Goal: Information Seeking & Learning: Learn about a topic

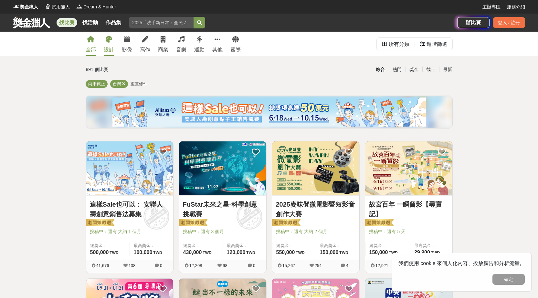
click at [111, 43] on link "設計" at bounding box center [109, 44] width 10 height 24
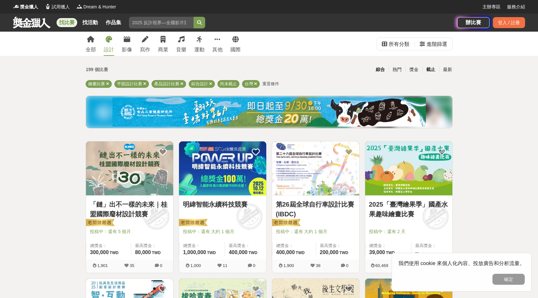
click at [430, 70] on div "截止" at bounding box center [431, 69] width 17 height 11
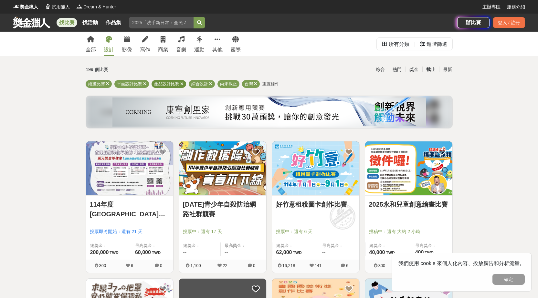
click at [182, 82] on icon at bounding box center [181, 84] width 3 height 4
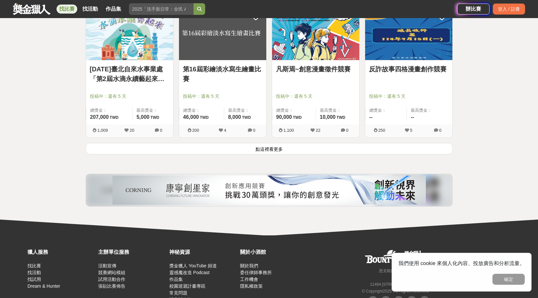
scroll to position [841, 0]
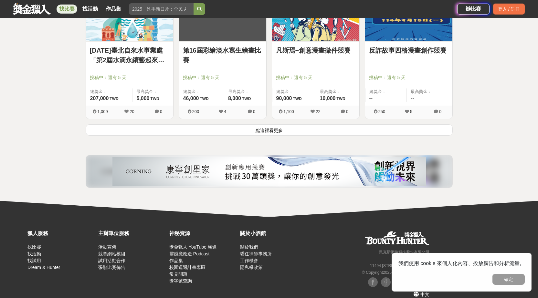
click at [277, 131] on button "點這裡看更多" at bounding box center [269, 129] width 367 height 11
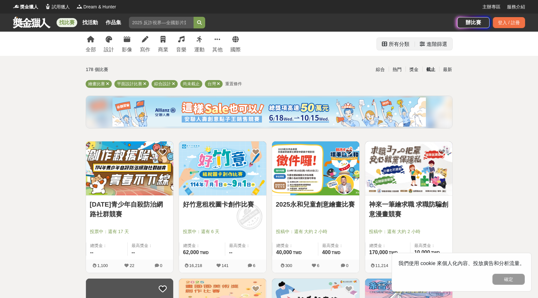
click at [439, 47] on div "進階篩選" at bounding box center [437, 44] width 21 height 13
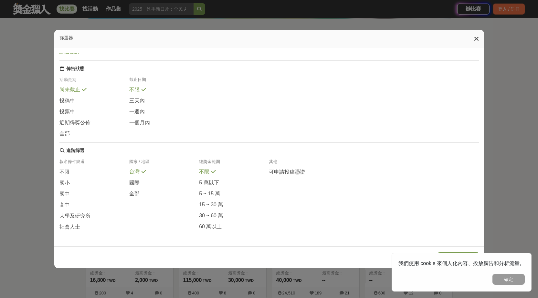
scroll to position [129, 0]
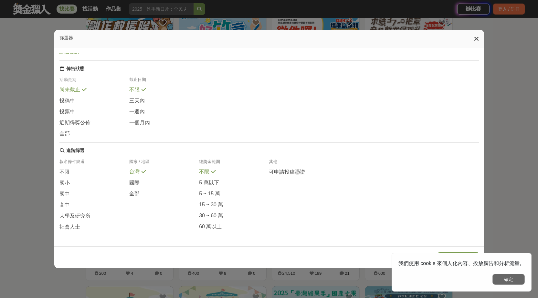
click at [512, 275] on button "確定" at bounding box center [509, 279] width 32 height 11
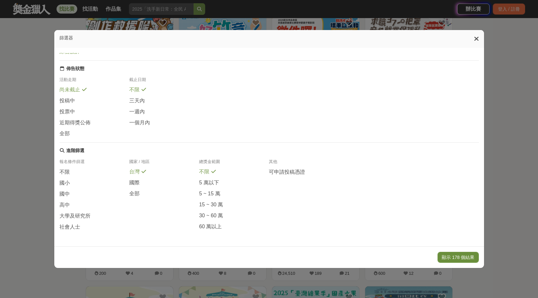
click at [466, 258] on button "顯示 178 個結果" at bounding box center [458, 257] width 41 height 11
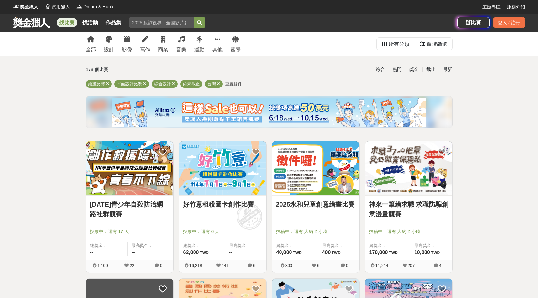
click at [433, 70] on div "截止" at bounding box center [431, 69] width 17 height 11
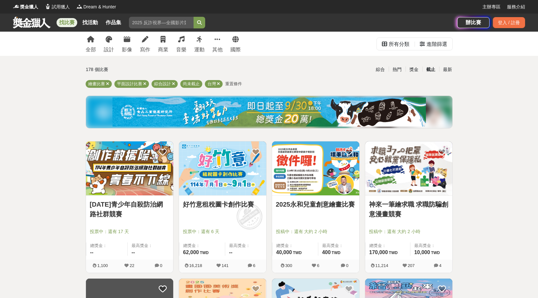
click at [433, 70] on div "截止" at bounding box center [431, 69] width 17 height 11
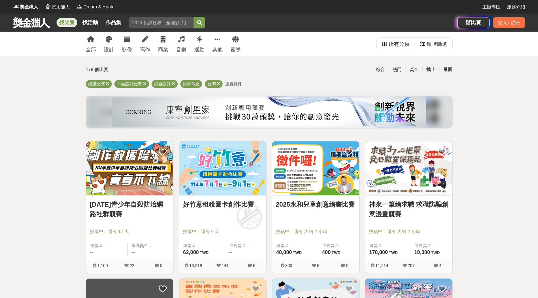
click at [448, 69] on div "最新" at bounding box center [447, 69] width 17 height 11
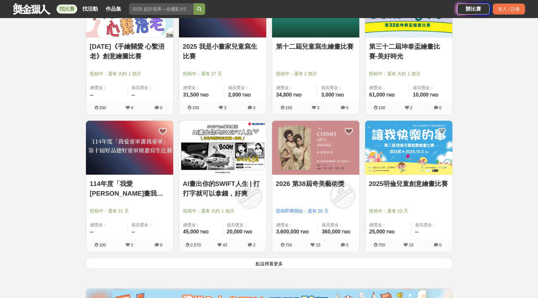
scroll to position [711, 0]
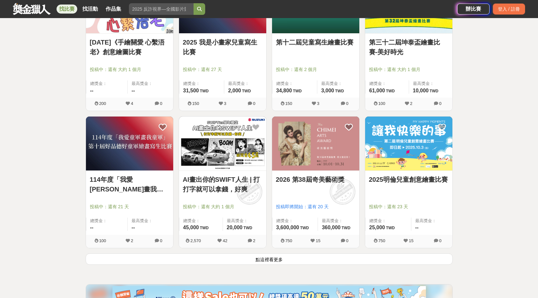
click at [264, 263] on button "點這裡看更多" at bounding box center [269, 259] width 367 height 11
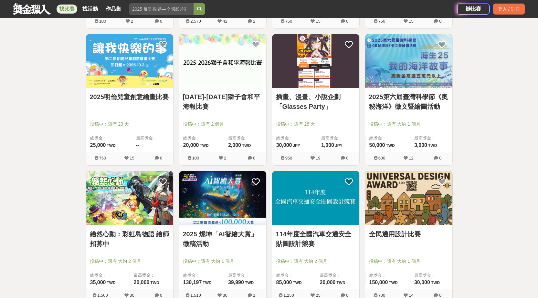
scroll to position [1002, 0]
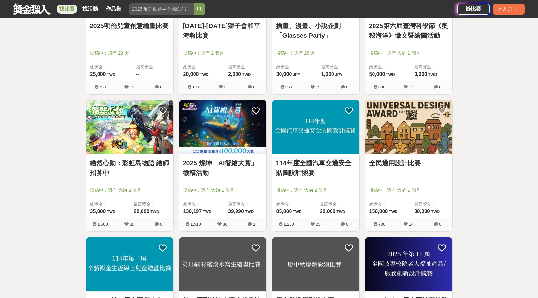
click at [302, 132] on img at bounding box center [315, 127] width 87 height 54
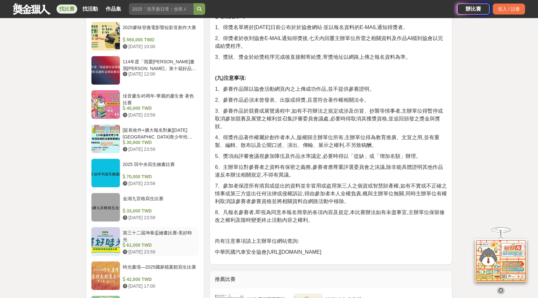
scroll to position [517, 0]
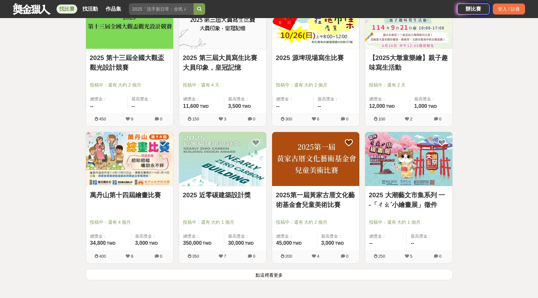
scroll to position [1617, 0]
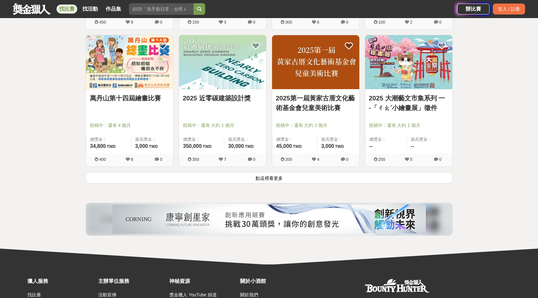
click at [271, 178] on button "點這裡看更多" at bounding box center [269, 177] width 367 height 11
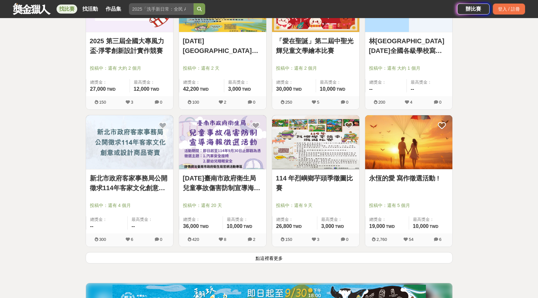
scroll to position [2425, 0]
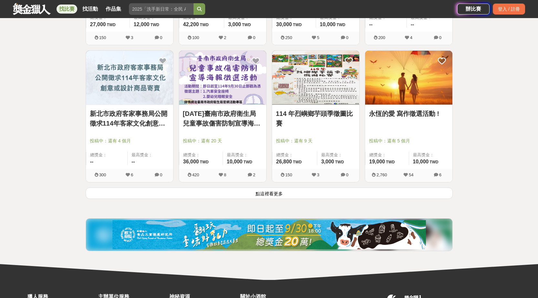
click at [273, 193] on button "點這裡看更多" at bounding box center [269, 193] width 367 height 11
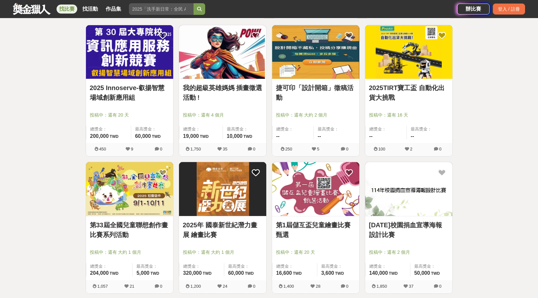
scroll to position [2684, 0]
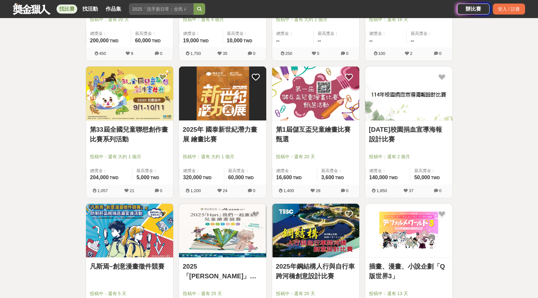
click at [415, 131] on link "[DATE]校園捐血宣導海報設計比賽" at bounding box center [409, 134] width 80 height 19
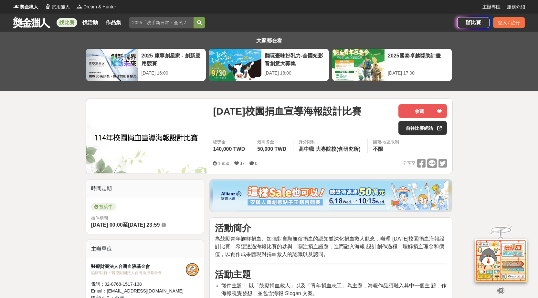
click at [297, 250] on span "為鼓勵青年族群捐血、加強對自願無償捐血的認知並深化捐血救人觀念，辦理 [DATE]校園捐血海報設計比賽；希望透過海報比賽的參與，關注捐血議題，進而融入海報 設…" at bounding box center [330, 246] width 230 height 21
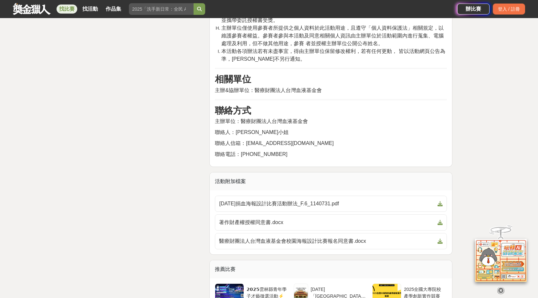
scroll to position [1164, 0]
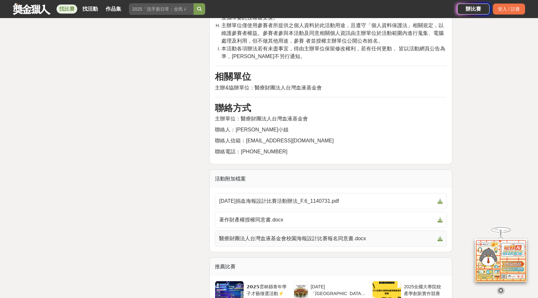
click at [319, 235] on span "醫療財團法人台灣血液基金會校園海報設計比賽報名同意書.docx" at bounding box center [327, 239] width 216 height 8
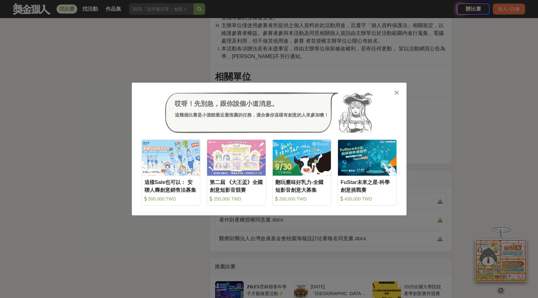
click at [398, 93] on icon at bounding box center [396, 93] width 5 height 6
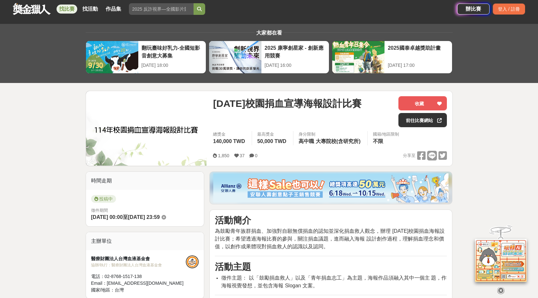
scroll to position [0, 0]
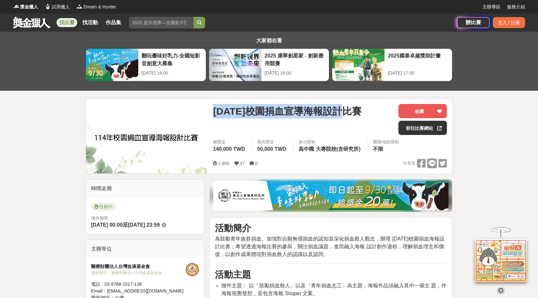
drag, startPoint x: 212, startPoint y: 111, endPoint x: 367, endPoint y: 107, distance: 155.2
click at [367, 107] on div "[DATE]校園捐血宣導海報設計比賽 收藏 前往比賽網站 總獎金 140,000 TWD 最高獎金 50,000 TWD 身分限制 高中職 大專院校(含研究所…" at bounding box center [330, 136] width 244 height 75
copy span "[DATE]校園捐血宣導海報設計比賽"
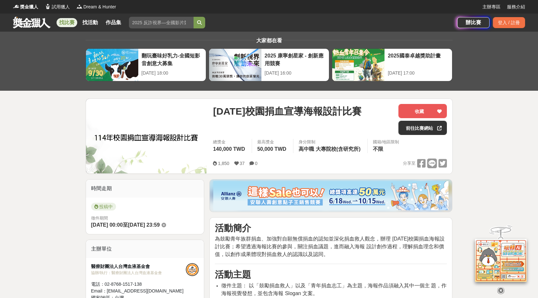
click at [279, 125] on div "[DATE]校園捐血宣導海報設計比賽" at bounding box center [303, 119] width 180 height 31
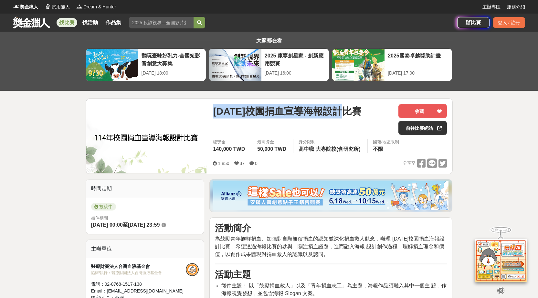
drag, startPoint x: 358, startPoint y: 110, endPoint x: 211, endPoint y: 113, distance: 146.8
click at [211, 113] on div "[DATE]校園捐血宣導海報設計比賽 收藏 前往比賽網站 總獎金 140,000 TWD 最高獎金 50,000 TWD 身分限制 高中職 大專院校(含研究所…" at bounding box center [330, 136] width 244 height 75
copy span "[DATE]校園捐血宣導海報設計比賽"
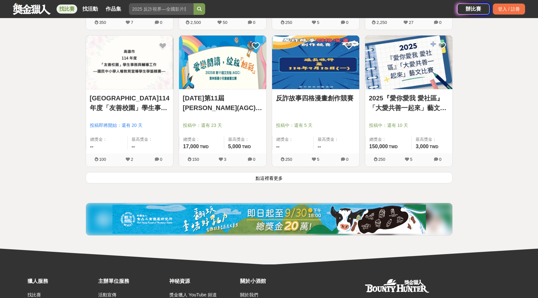
scroll to position [3265, 0]
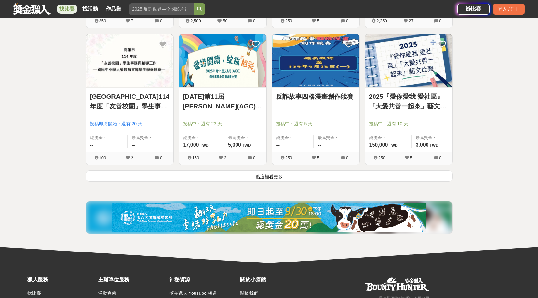
click at [279, 175] on button "點這裡看更多" at bounding box center [269, 176] width 367 height 11
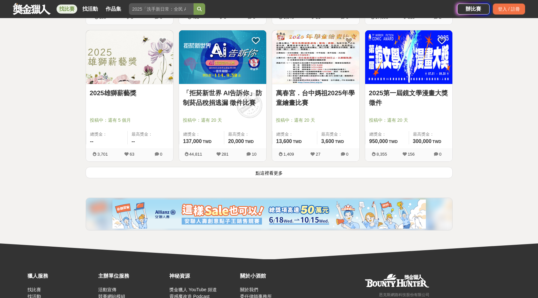
scroll to position [4106, 0]
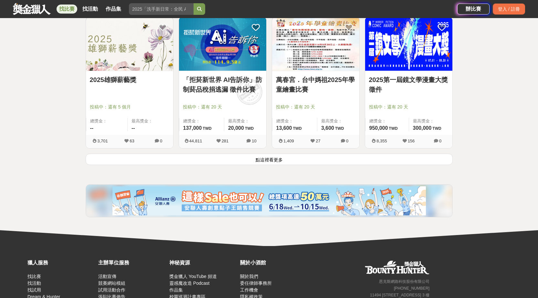
click at [266, 162] on button "點這裡看更多" at bounding box center [269, 159] width 367 height 11
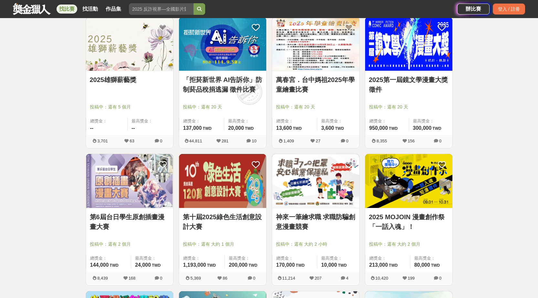
click at [131, 182] on img at bounding box center [129, 181] width 87 height 54
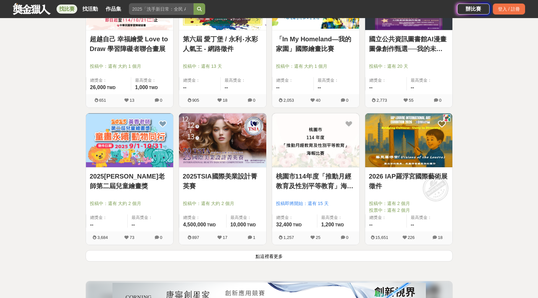
scroll to position [4914, 0]
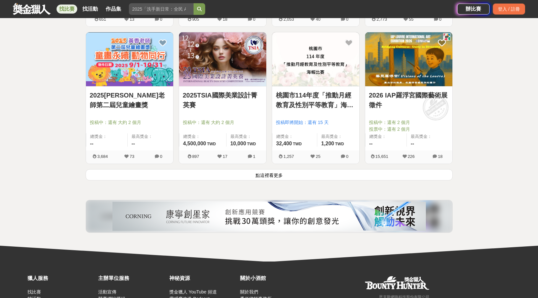
click at [271, 179] on button "點這裡看更多" at bounding box center [269, 174] width 367 height 11
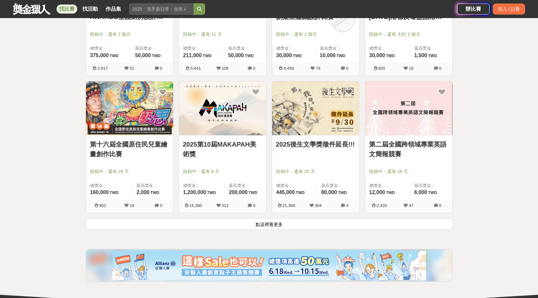
scroll to position [5690, 0]
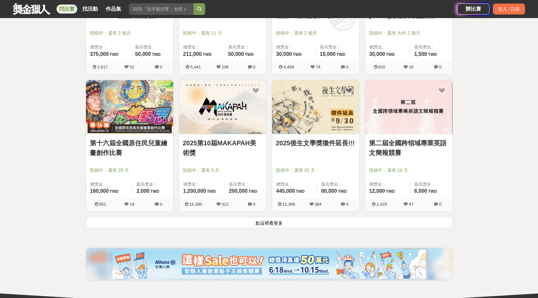
click at [268, 225] on button "點這裡看更多" at bounding box center [269, 222] width 367 height 11
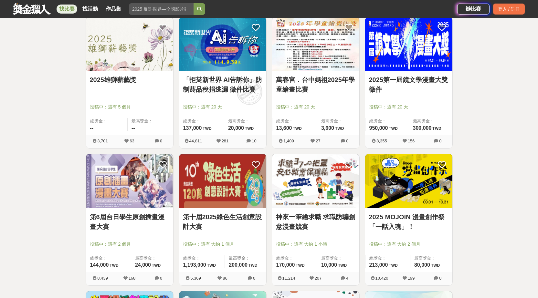
scroll to position [3977, 0]
